Goal: Information Seeking & Learning: Check status

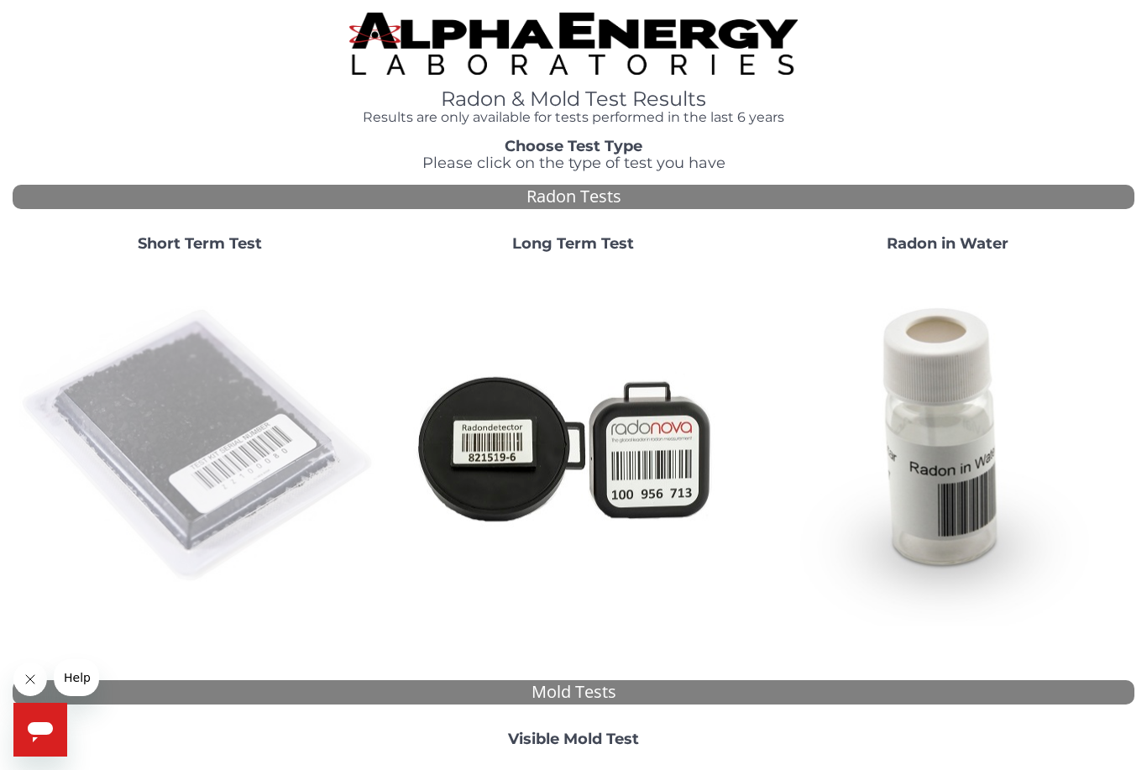
click at [230, 458] on img at bounding box center [199, 446] width 360 height 360
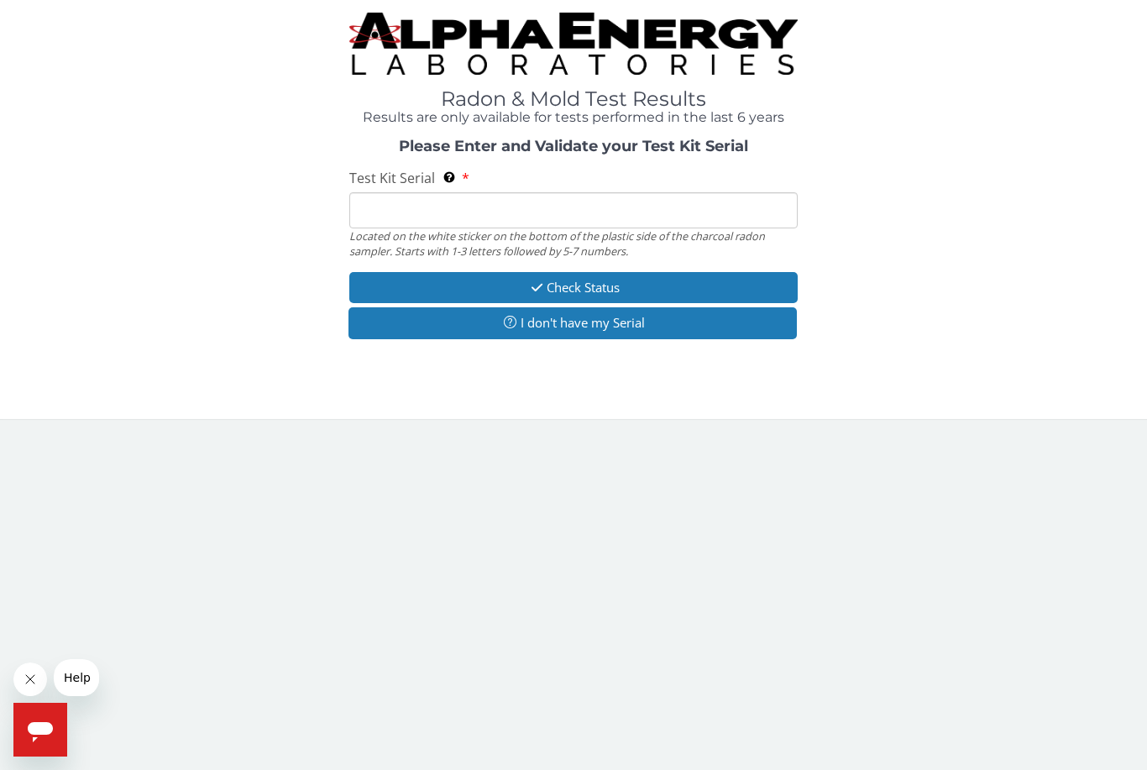
click at [465, 202] on input "Test Kit Serial Located on the white sticker on the bottom of the plastic side …" at bounding box center [573, 210] width 448 height 36
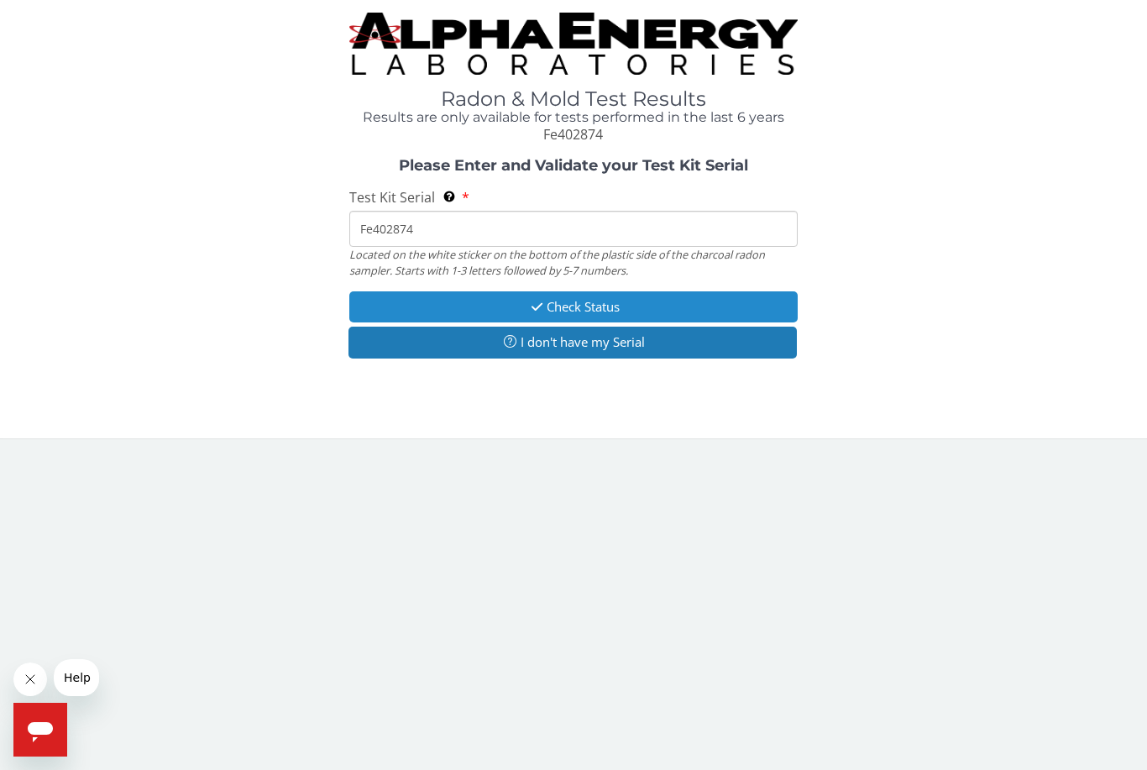
type input "Fe402874"
click at [574, 308] on button "Check Status" at bounding box center [573, 306] width 448 height 31
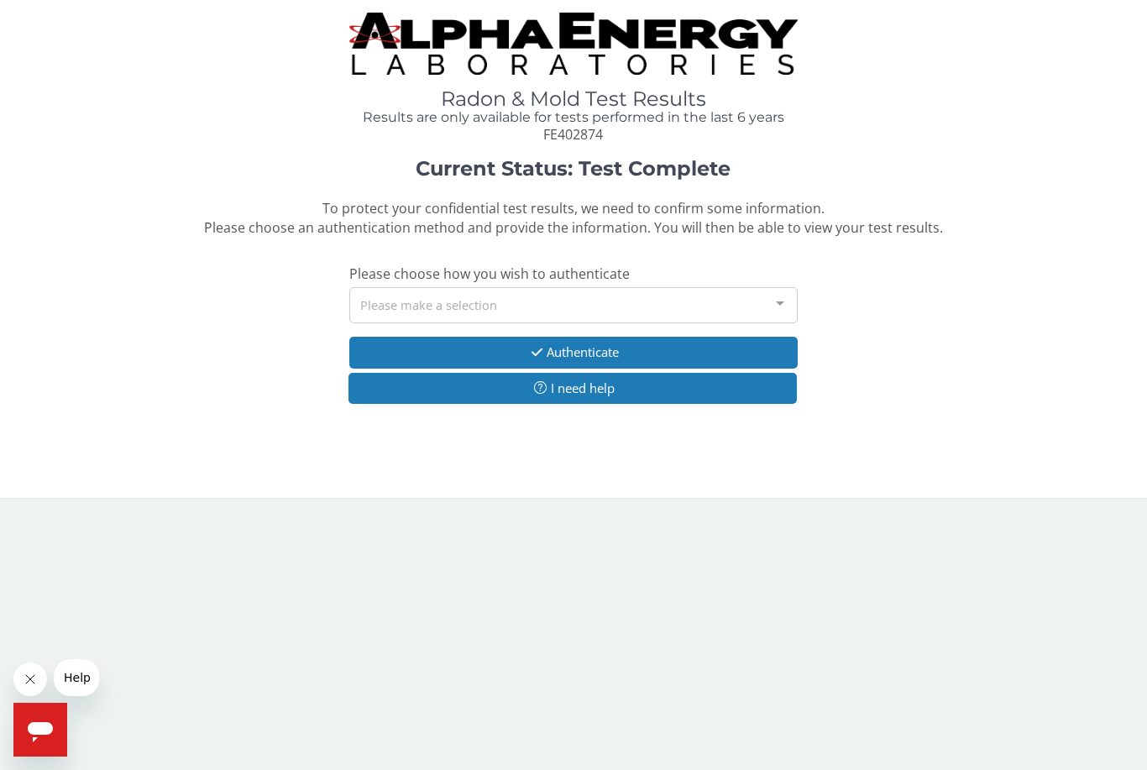
click at [431, 303] on div "Please make a selection" at bounding box center [573, 305] width 448 height 36
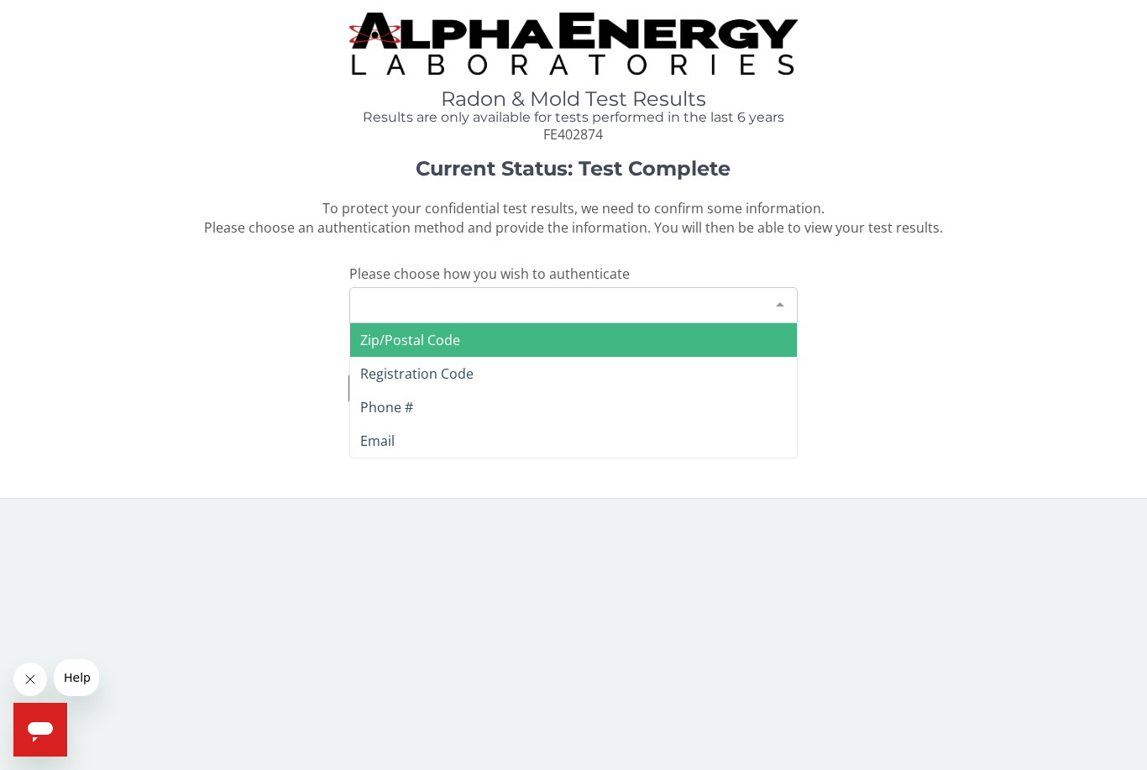
click at [421, 343] on span "Zip/Postal Code" at bounding box center [410, 340] width 100 height 18
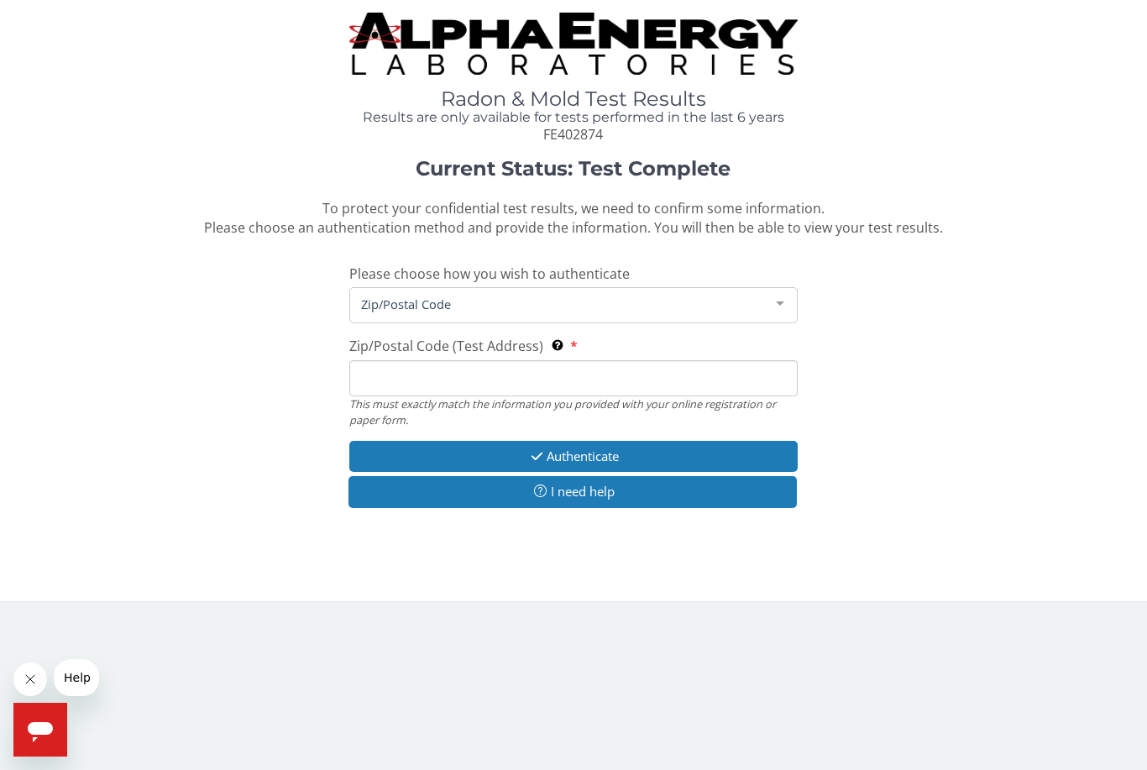
click at [409, 375] on input "Zip/Postal Code (Test Address) This must exactly match the information you prov…" at bounding box center [573, 378] width 448 height 36
type input "45856"
click at [587, 445] on button "Authenticate" at bounding box center [573, 456] width 448 height 31
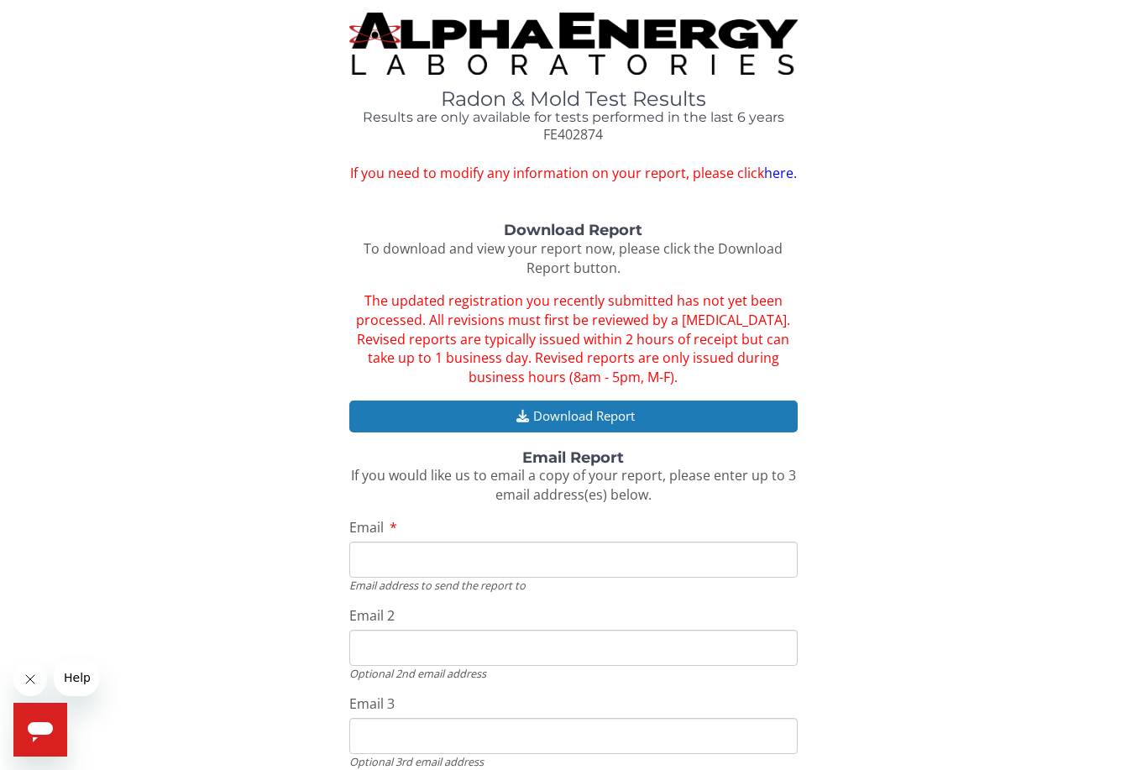
click at [463, 542] on input "Email" at bounding box center [573, 560] width 448 height 36
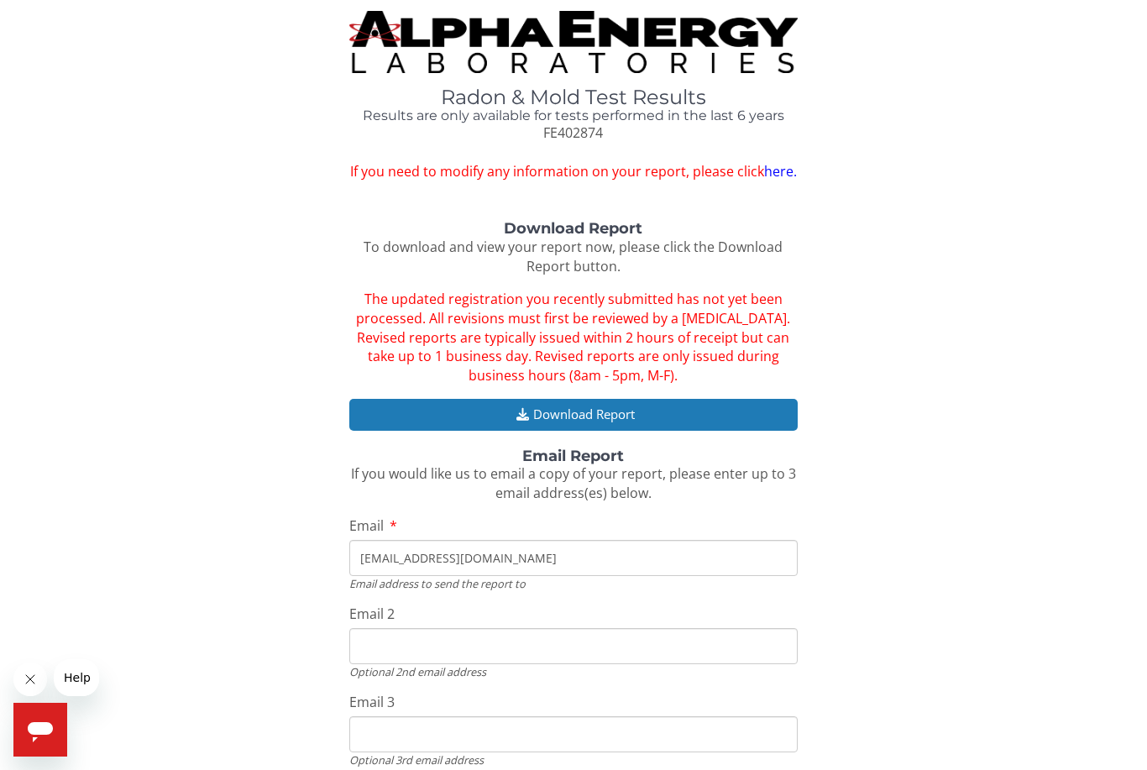
scroll to position [60, 0]
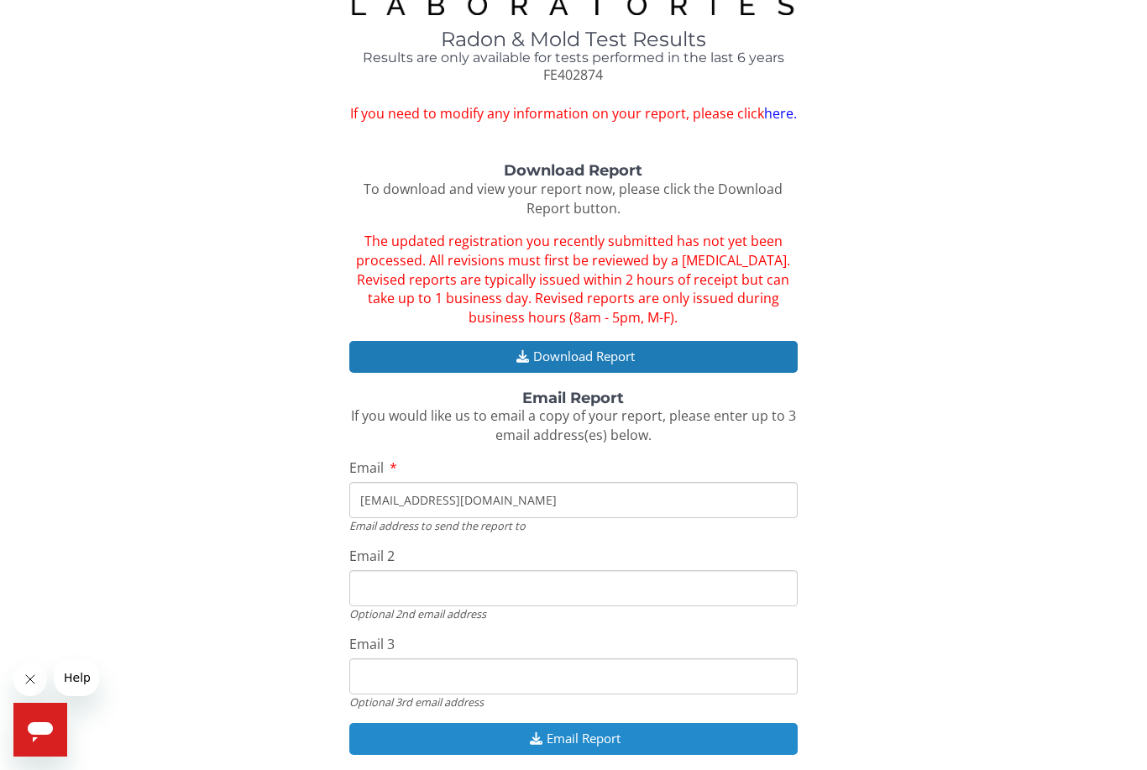
type input "[EMAIL_ADDRESS][DOMAIN_NAME]"
click at [583, 739] on button "Email Report" at bounding box center [573, 738] width 448 height 31
